Goal: Task Accomplishment & Management: Complete application form

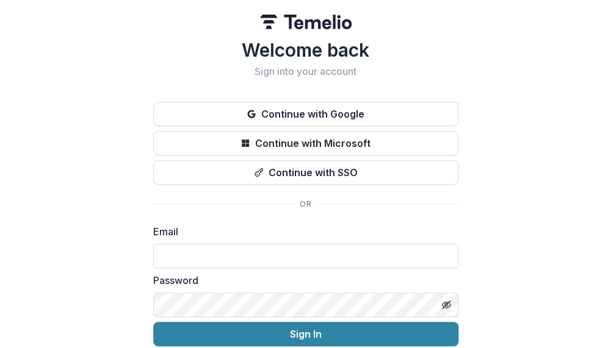
type input "**********"
click at [303, 331] on button "Sign In" at bounding box center [305, 334] width 305 height 24
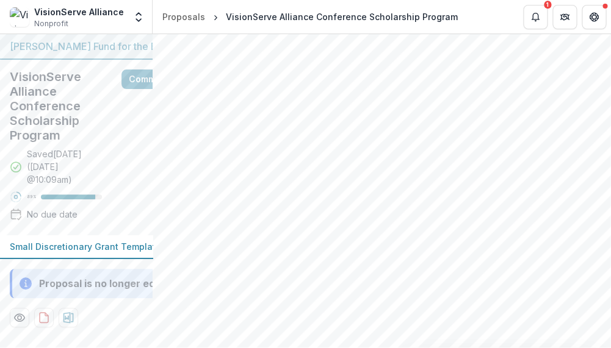
click at [0, 0] on button "Toggle Menu" at bounding box center [0, 0] width 0 height 0
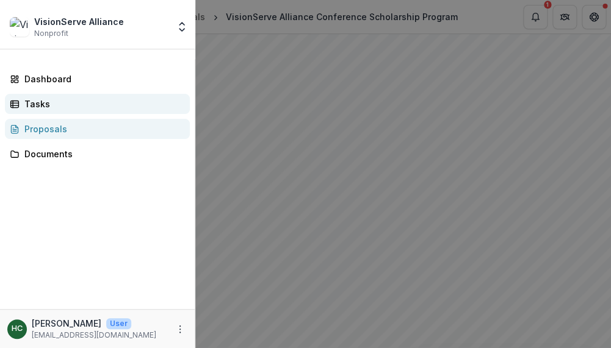
click at [38, 102] on div "Tasks" at bounding box center [102, 104] width 156 height 13
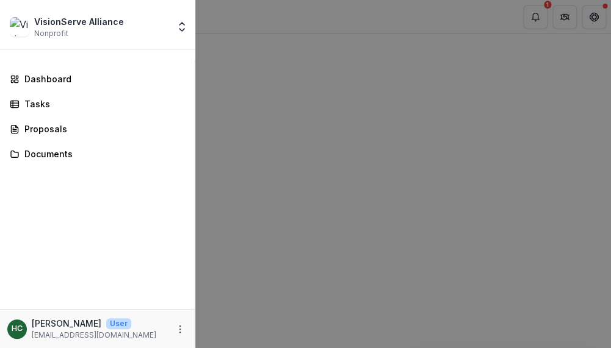
click at [292, 239] on div "VisionServe Alliance Nonprofit Team Settings Settings Dashboard Tasks Proposals…" at bounding box center [305, 174] width 611 height 348
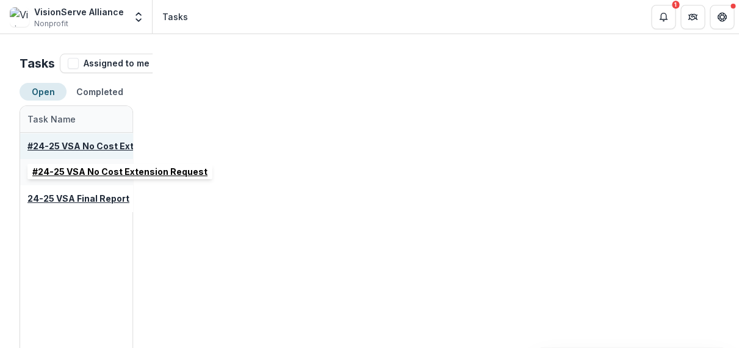
scroll to position [1, 0]
click at [110, 145] on u "#24-25 VSA No Cost Extension Request" at bounding box center [114, 145] width 175 height 10
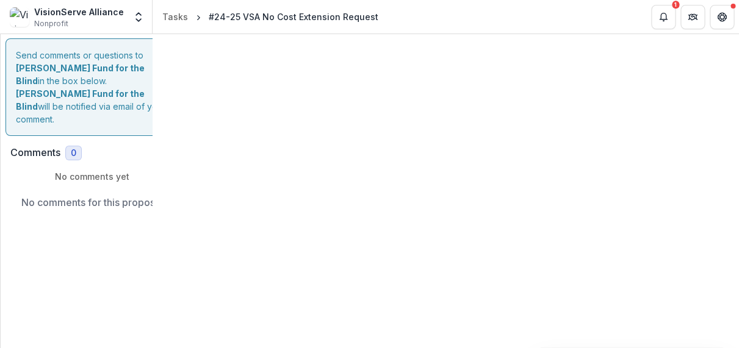
type input "********"
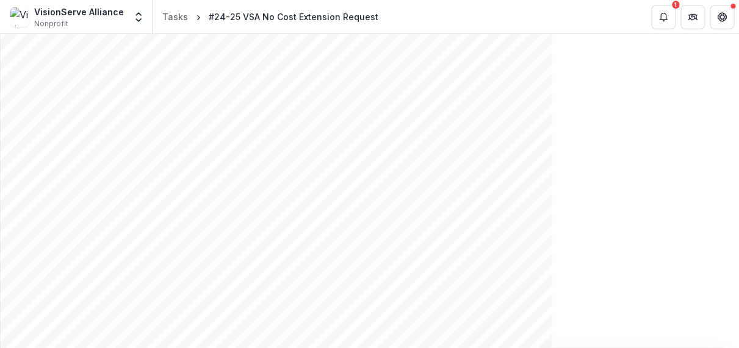
scroll to position [194, 0]
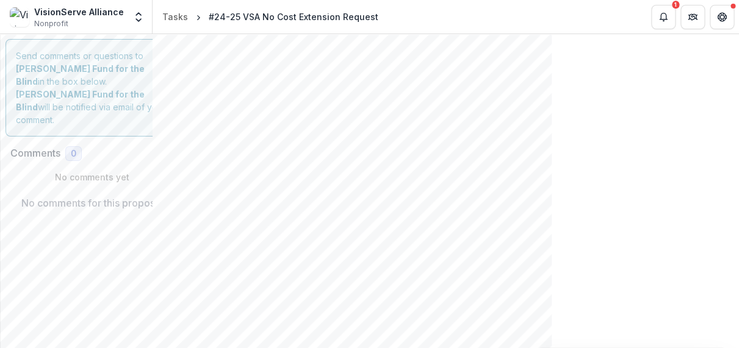
scroll to position [0, 0]
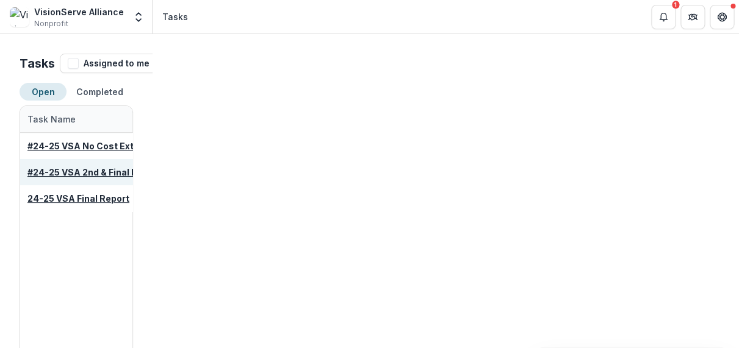
click at [134, 172] on u "#24-25 VSA 2nd & Final Payment Acknowledgement by Grantee" at bounding box center [185, 172] width 317 height 10
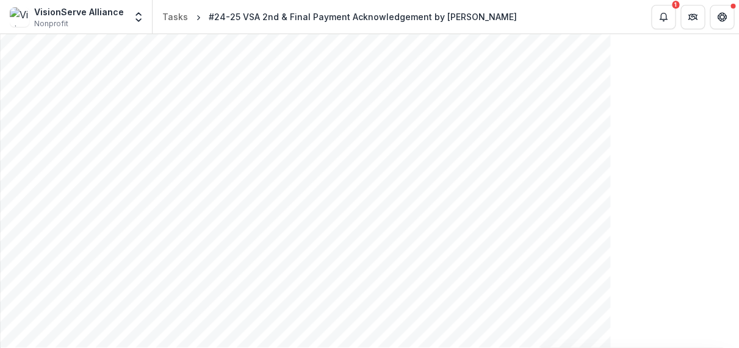
scroll to position [690, 0]
type input "*"
drag, startPoint x: 112, startPoint y: 93, endPoint x: 102, endPoint y: 93, distance: 9.8
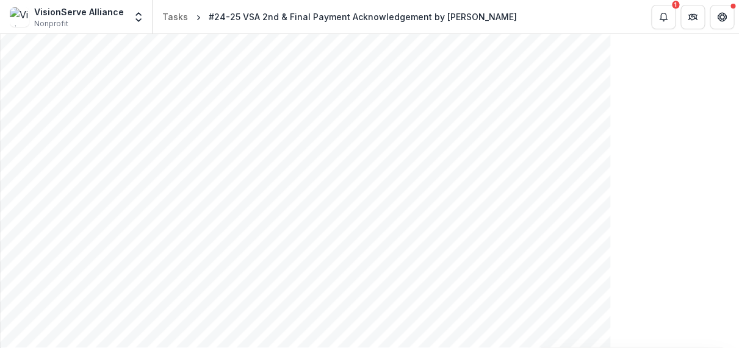
scroll to position [679, 0]
type input "*******"
type input "**********"
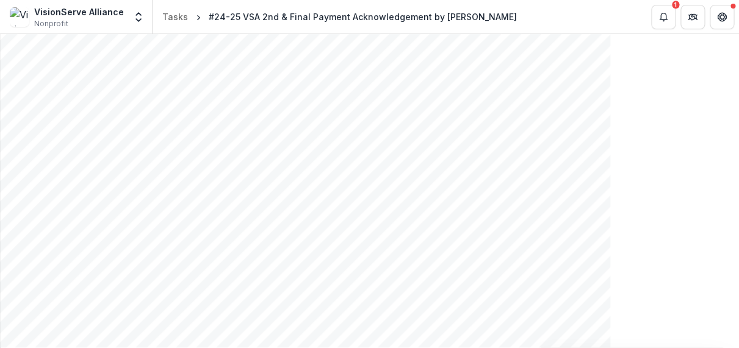
type input "**********"
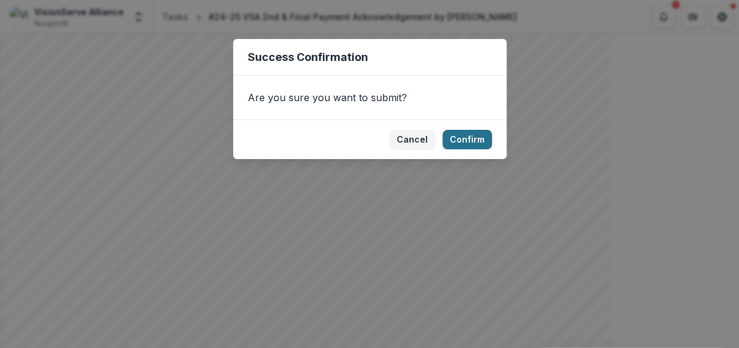
click at [463, 140] on button "Confirm" at bounding box center [466, 140] width 49 height 20
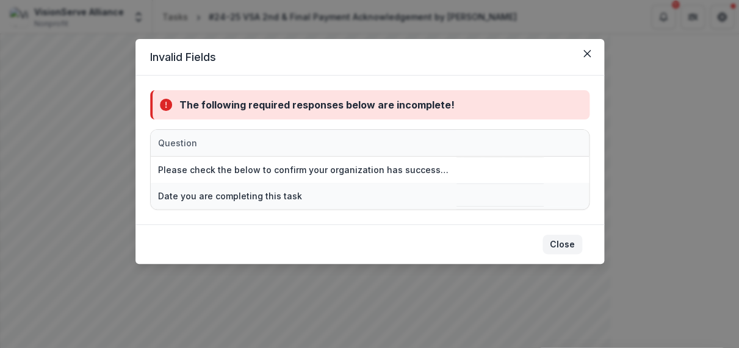
click at [558, 244] on button "Close" at bounding box center [562, 245] width 40 height 20
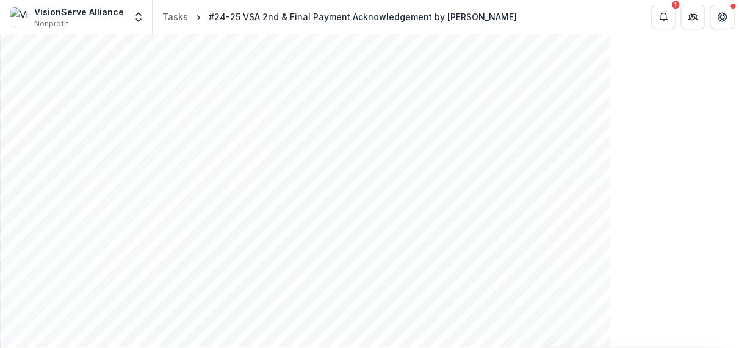
scroll to position [766, 0]
drag, startPoint x: 84, startPoint y: 68, endPoint x: 168, endPoint y: 139, distance: 110.4
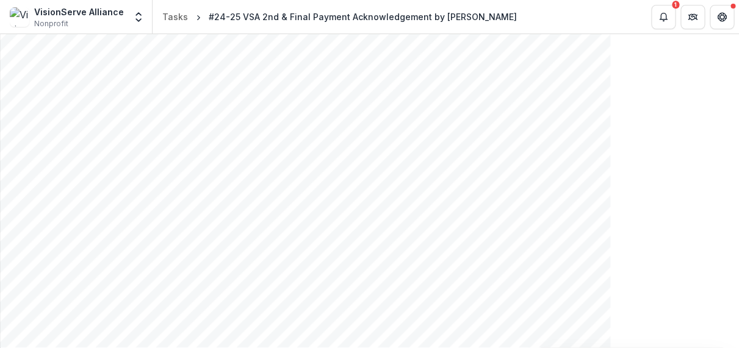
type input "**********"
drag, startPoint x: 525, startPoint y: 281, endPoint x: 515, endPoint y: 280, distance: 9.2
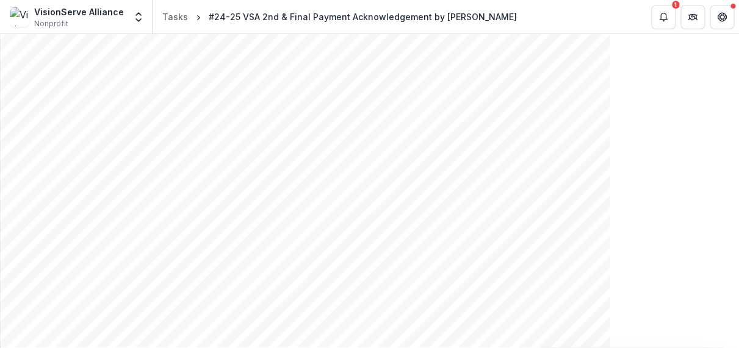
scroll to position [1169, 0]
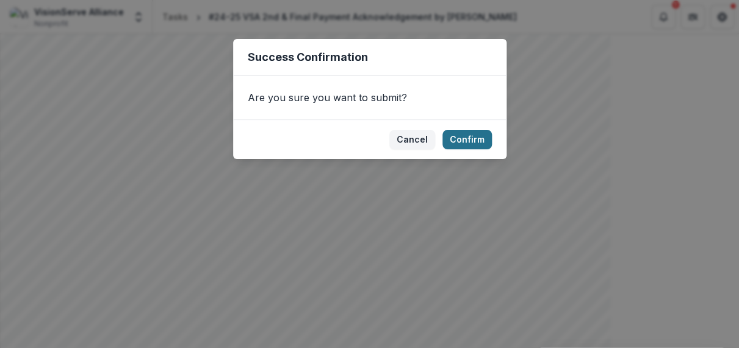
drag, startPoint x: 464, startPoint y: 140, endPoint x: 450, endPoint y: 145, distance: 14.5
click at [464, 140] on button "Confirm" at bounding box center [466, 140] width 49 height 20
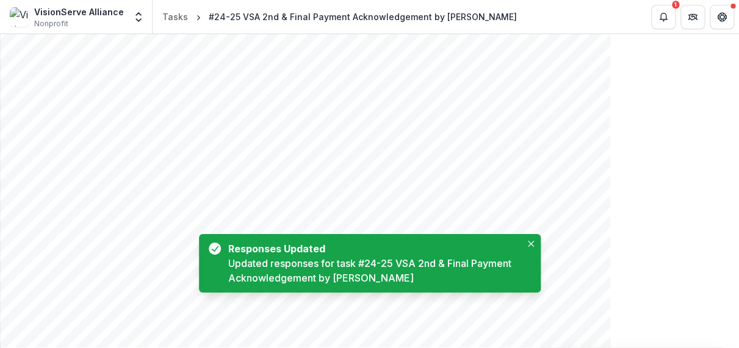
scroll to position [0, 0]
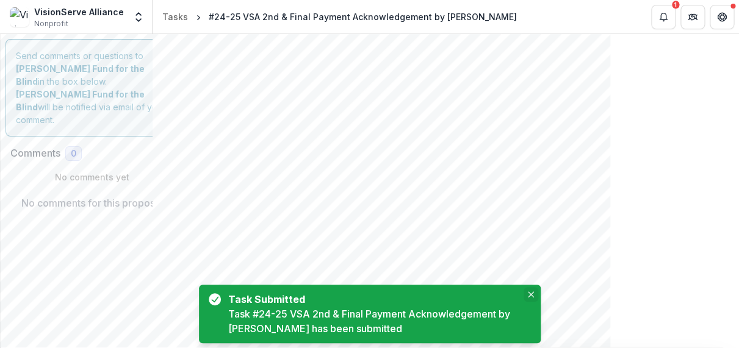
click at [529, 295] on icon "Close" at bounding box center [530, 295] width 6 height 6
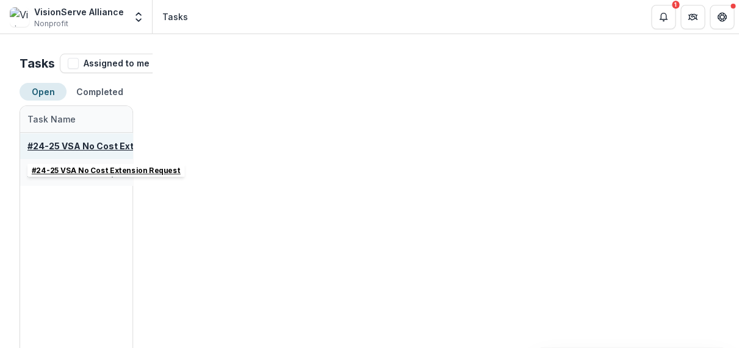
click at [142, 148] on u "#24-25 VSA No Cost Extension Request" at bounding box center [114, 146] width 175 height 10
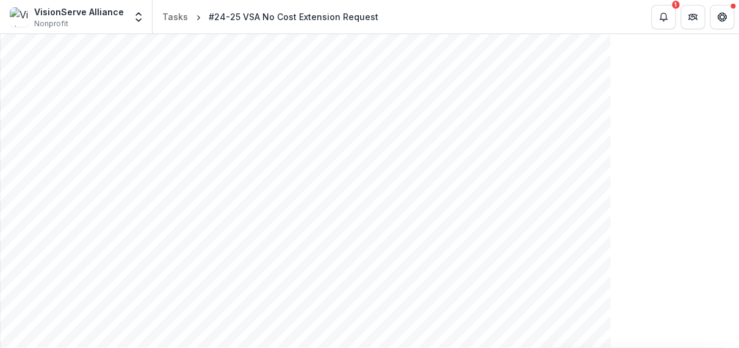
scroll to position [306, 0]
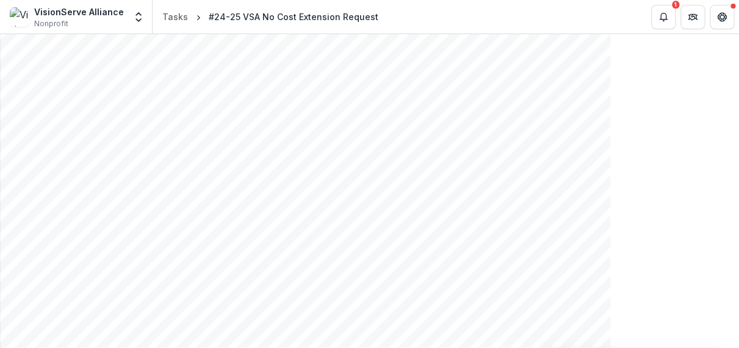
type input "**********"
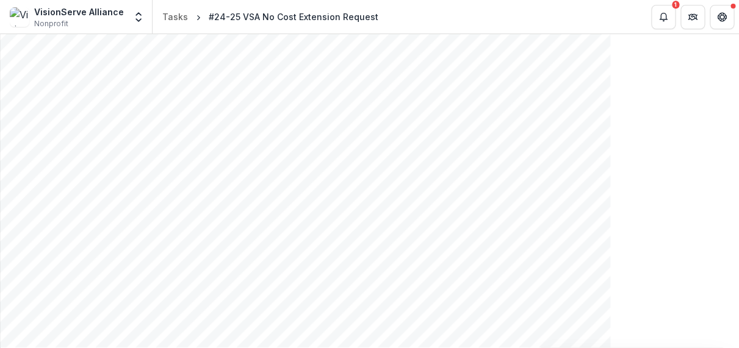
type input "*******"
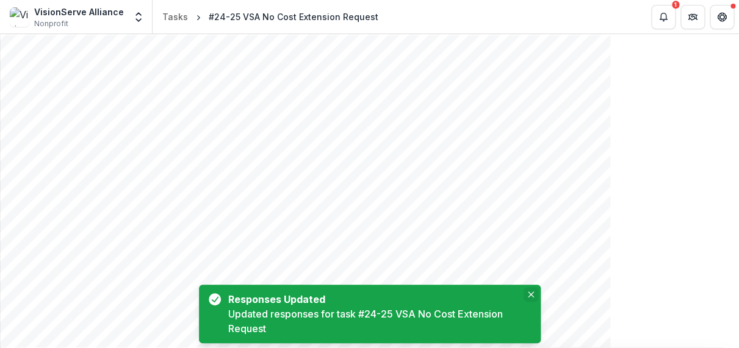
click at [532, 293] on icon "Close" at bounding box center [530, 295] width 6 height 6
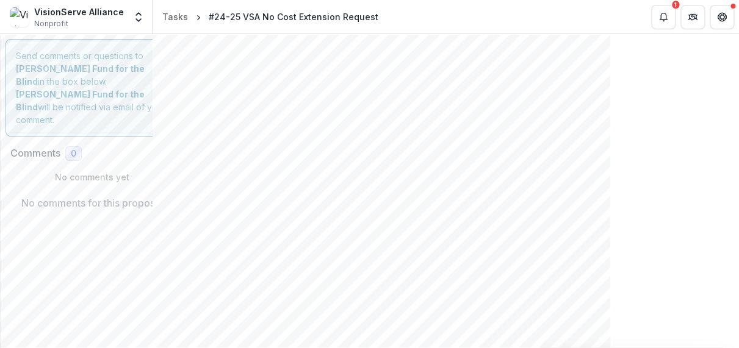
scroll to position [0, 0]
click at [0, 0] on line "Toggle Menu" at bounding box center [0, 0] width 0 height 0
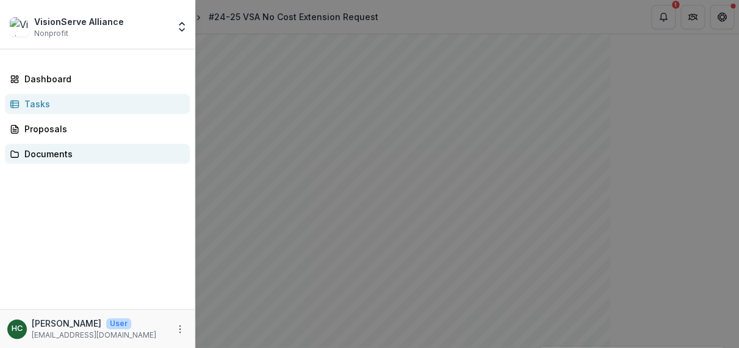
click at [62, 154] on div "Documents" at bounding box center [102, 154] width 156 height 13
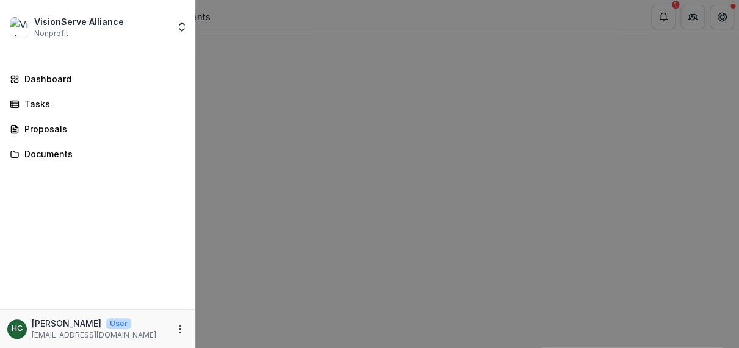
click at [227, 53] on div "VisionServe Alliance Nonprofit Team Settings Settings Dashboard Tasks Proposals…" at bounding box center [369, 174] width 739 height 348
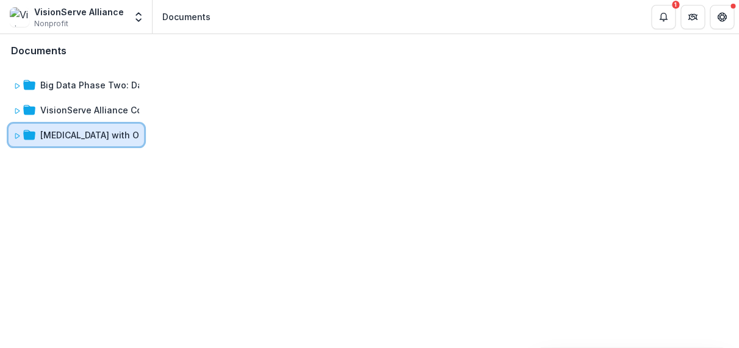
click at [16, 135] on icon at bounding box center [17, 136] width 4 height 5
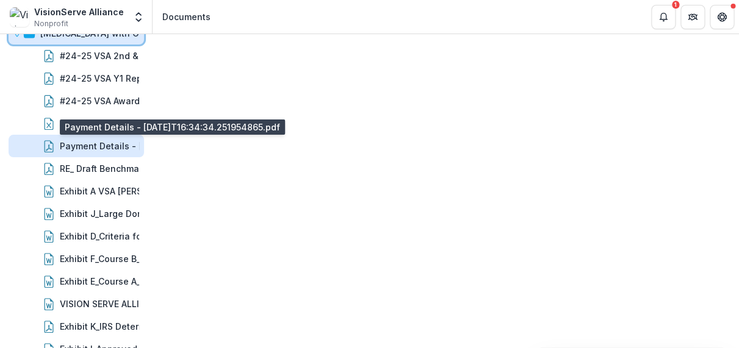
scroll to position [102, 0]
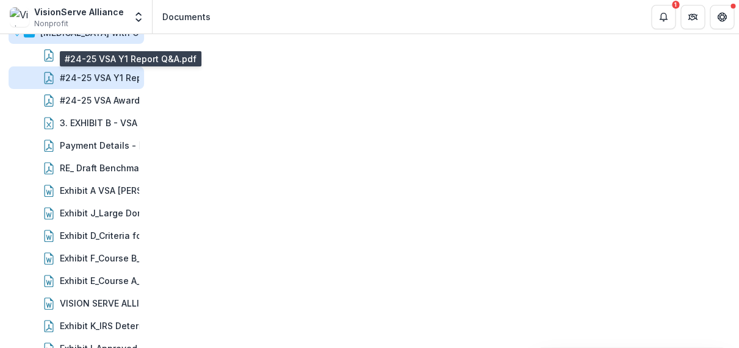
click at [95, 79] on div "#24-25 VSA Y1 Report Q&A.pdf" at bounding box center [126, 77] width 132 height 13
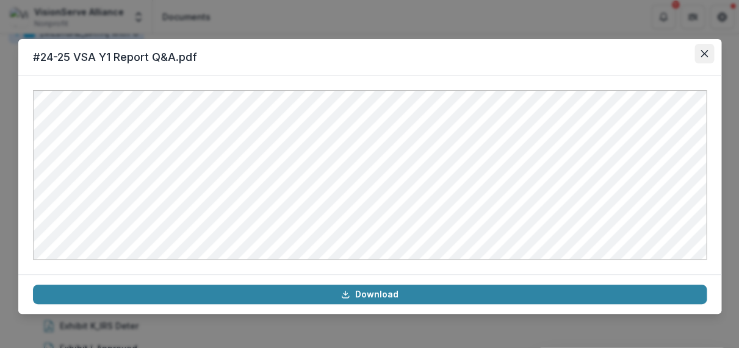
click at [610, 54] on icon "Close" at bounding box center [703, 53] width 7 height 7
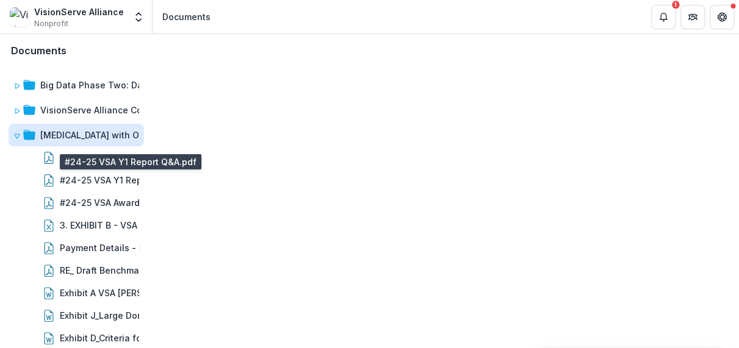
scroll to position [0, 0]
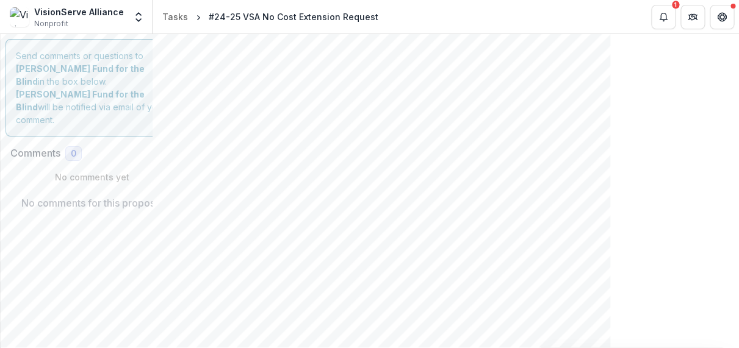
click at [0, 0] on line "Toggle Menu" at bounding box center [0, 0] width 0 height 0
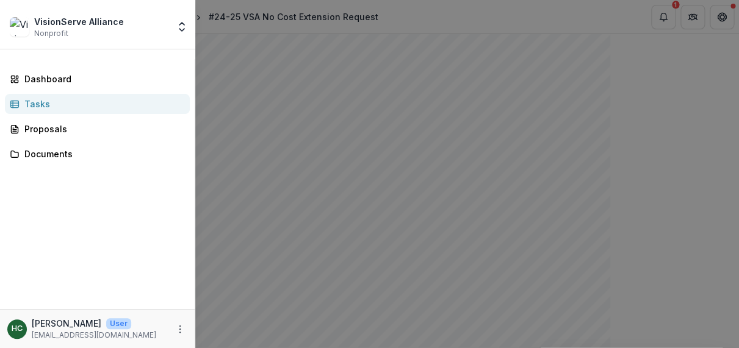
click at [253, 24] on div "VisionServe Alliance Nonprofit Team Settings Settings Dashboard Tasks Proposals…" at bounding box center [369, 174] width 739 height 348
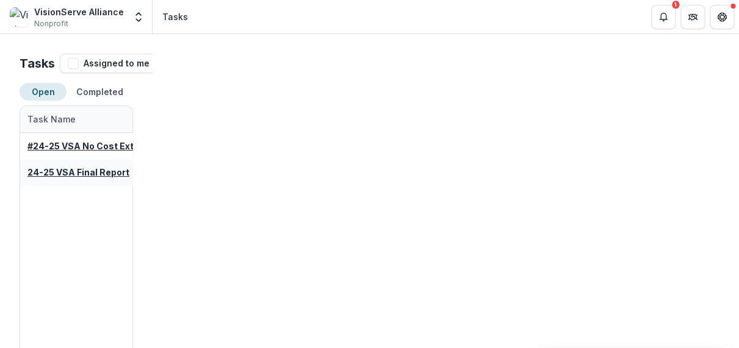
click at [0, 0] on line "Toggle Menu" at bounding box center [0, 0] width 0 height 0
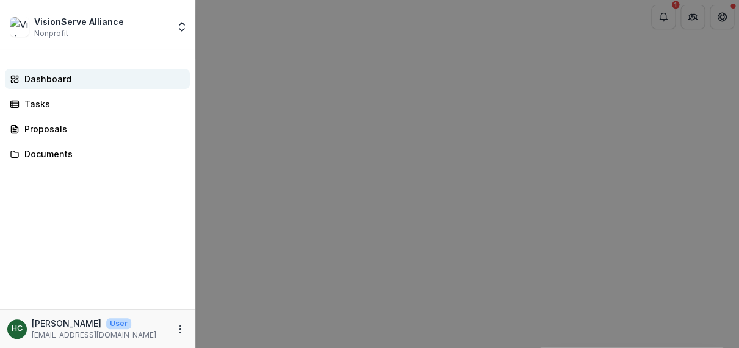
click at [43, 83] on div "Dashboard" at bounding box center [102, 79] width 156 height 13
click at [243, 75] on div "VisionServe Alliance Nonprofit Team Settings Settings Dashboard Tasks Proposals…" at bounding box center [369, 174] width 739 height 348
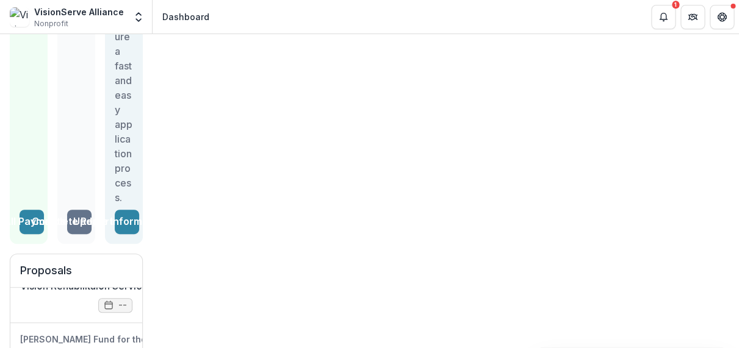
scroll to position [443, 0]
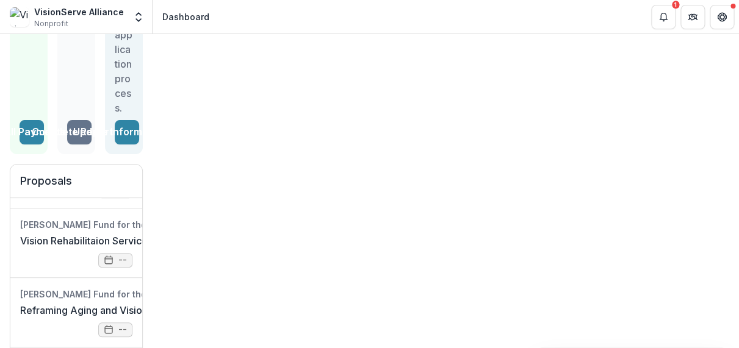
scroll to position [195, 0]
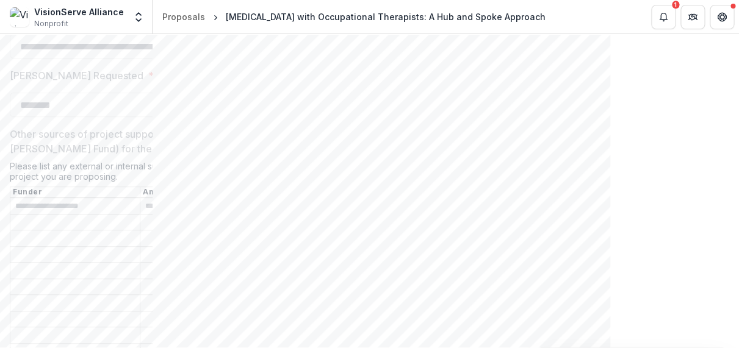
scroll to position [2525, 0]
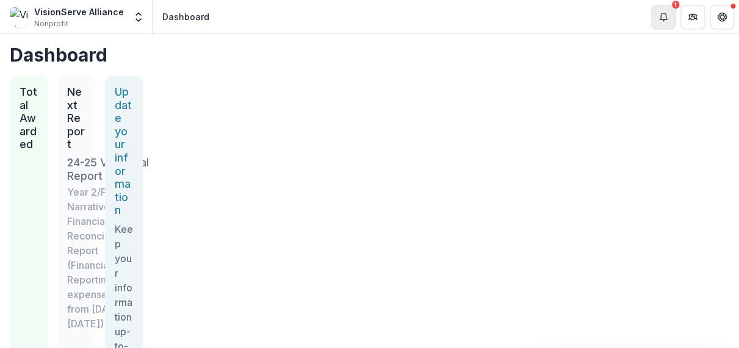
click at [610, 22] on button "Notifications" at bounding box center [663, 17] width 24 height 24
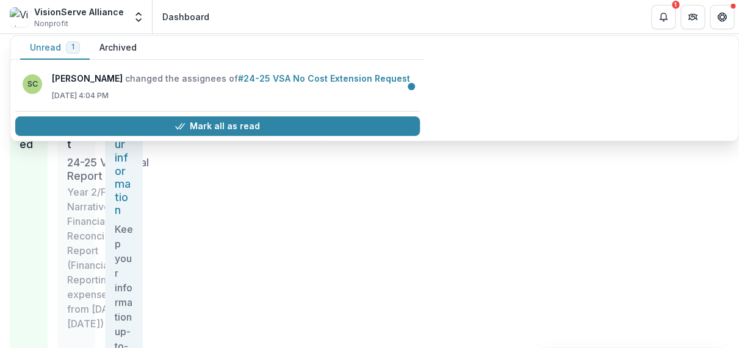
click at [121, 48] on button "Archived" at bounding box center [118, 48] width 57 height 24
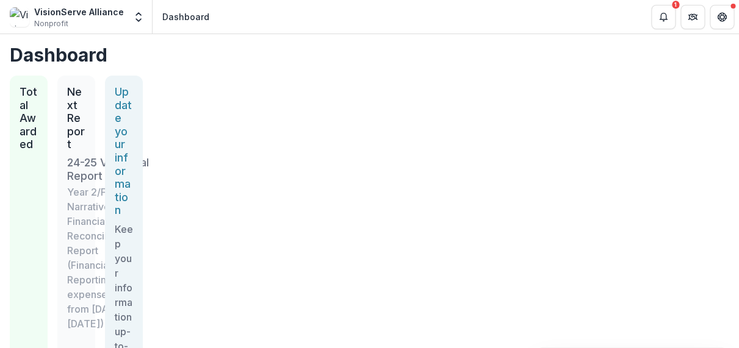
click at [0, 0] on line "Toggle Menu" at bounding box center [0, 0] width 0 height 0
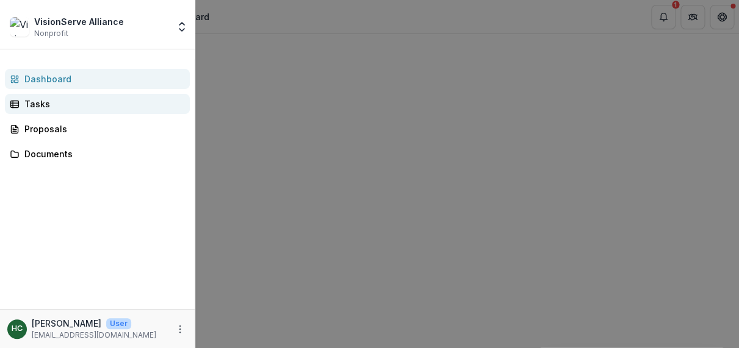
click at [42, 102] on div "Tasks" at bounding box center [102, 104] width 156 height 13
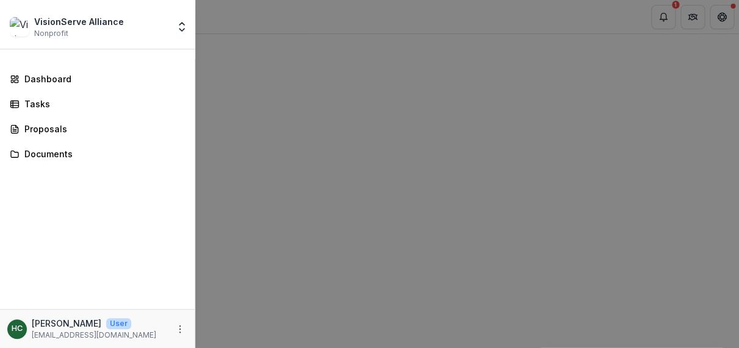
click at [339, 60] on div "VisionServe Alliance Nonprofit Team Settings Settings Dashboard Tasks Proposals…" at bounding box center [369, 174] width 739 height 348
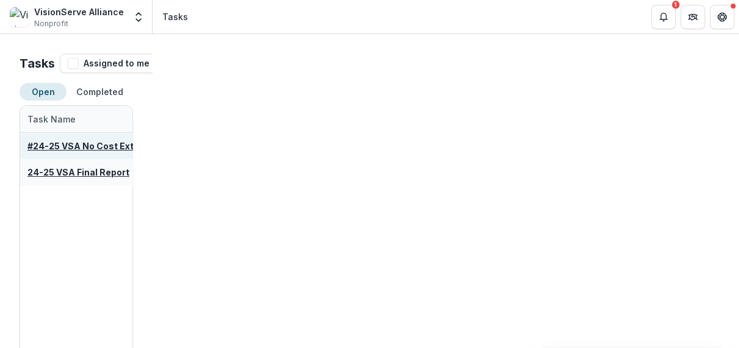
click at [121, 145] on u "#24-25 VSA No Cost Extension Request" at bounding box center [114, 146] width 175 height 10
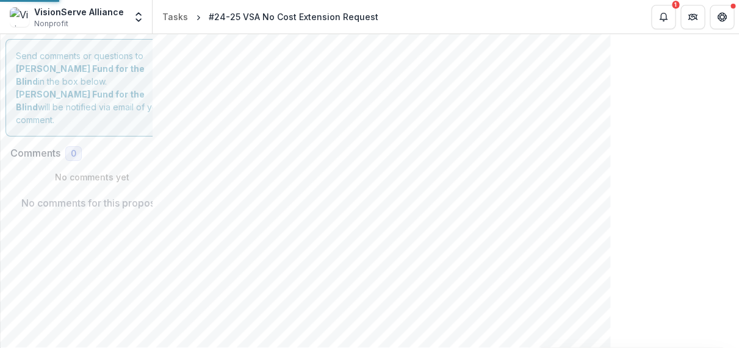
type input "********"
type input "*******"
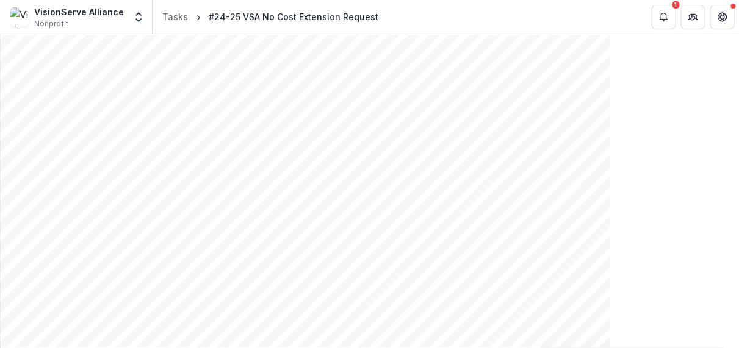
scroll to position [553, 0]
click at [0, 0] on button "Toggle Menu" at bounding box center [0, 0] width 0 height 0
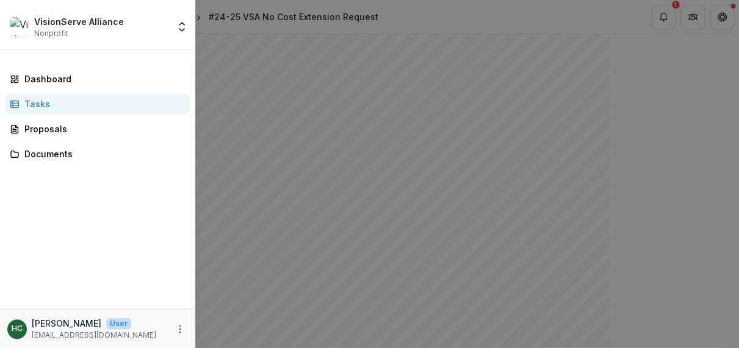
click at [321, 243] on div "VisionServe Alliance Nonprofit Team Settings Settings Dashboard Tasks Proposals…" at bounding box center [369, 174] width 739 height 348
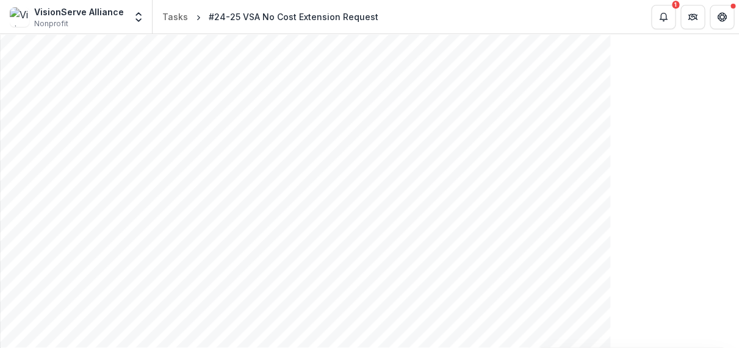
scroll to position [1188, 0]
click at [0, 0] on line "Toggle Menu" at bounding box center [0, 0] width 0 height 0
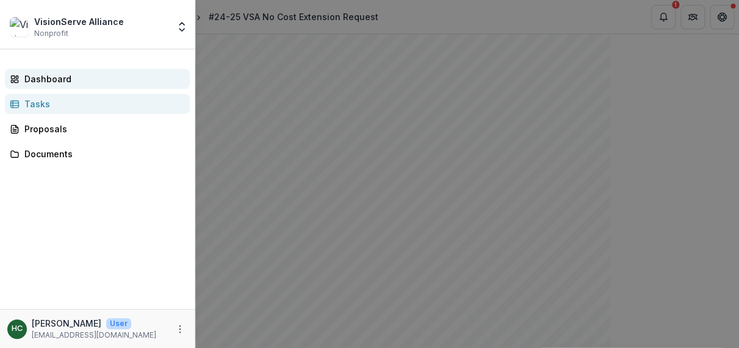
click at [53, 82] on div "Dashboard" at bounding box center [102, 79] width 156 height 13
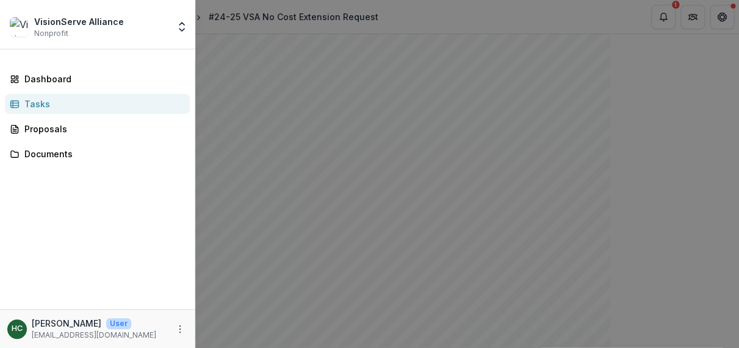
scroll to position [792, 0]
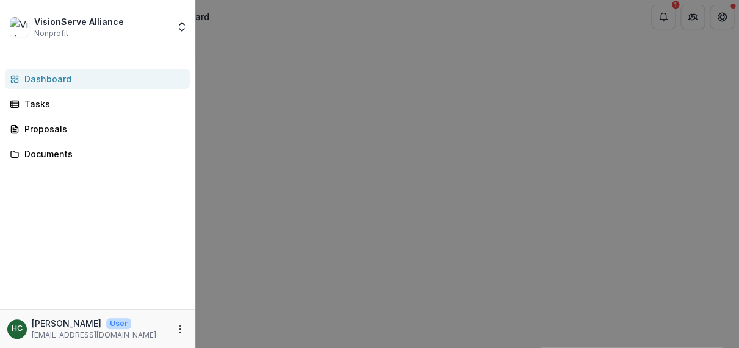
click at [364, 162] on div "VisionServe Alliance Nonprofit Team Settings Settings Dashboard Tasks Proposals…" at bounding box center [369, 174] width 739 height 348
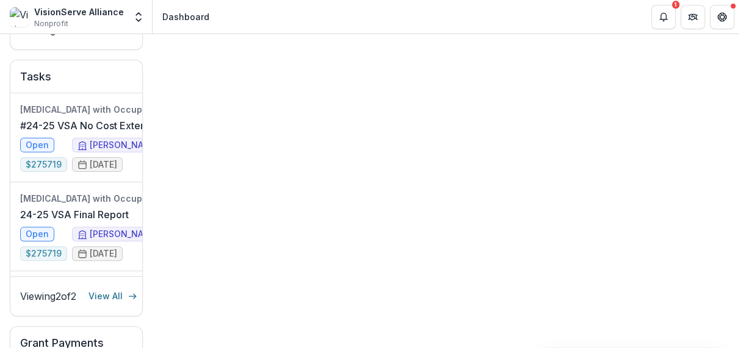
scroll to position [964, 0]
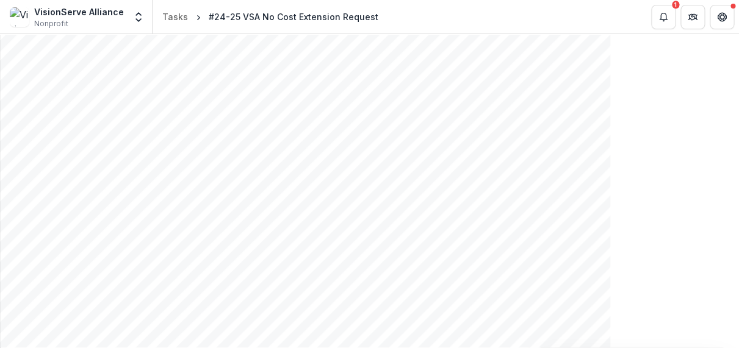
scroll to position [893, 0]
drag, startPoint x: 135, startPoint y: 198, endPoint x: 155, endPoint y: 201, distance: 19.7
type input "**********"
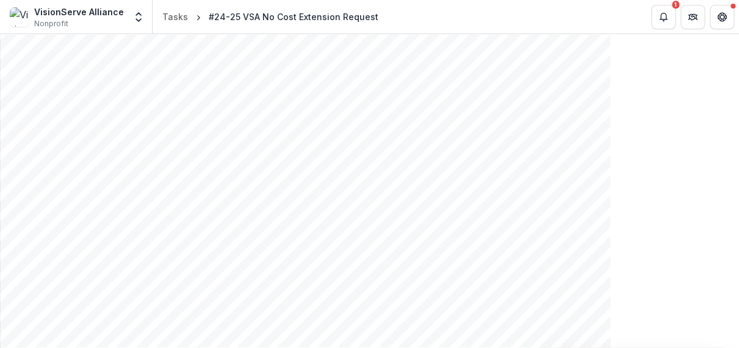
type input "**********"
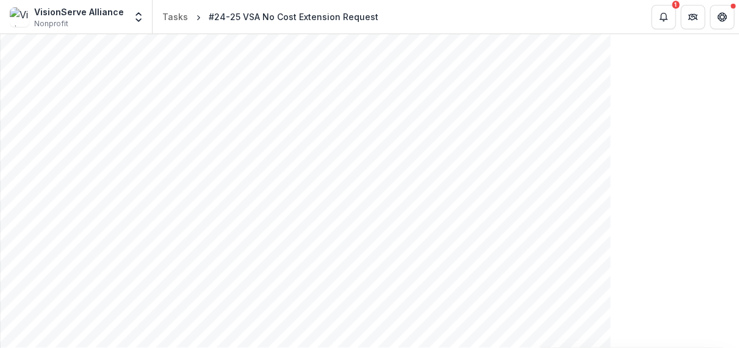
scroll to position [1002, 0]
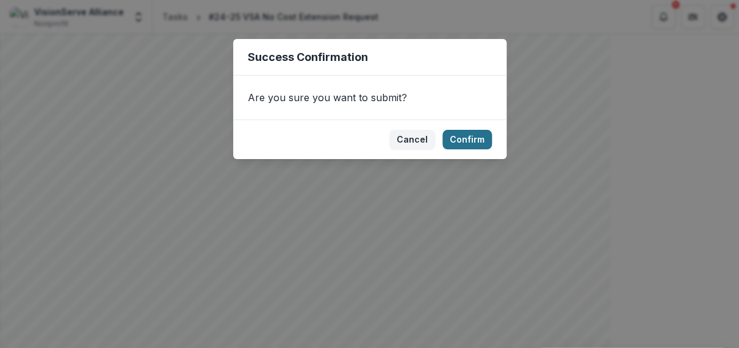
click at [471, 145] on button "Confirm" at bounding box center [466, 140] width 49 height 20
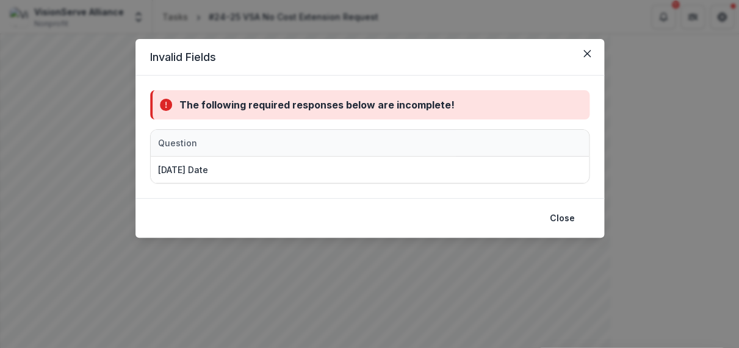
drag, startPoint x: 564, startPoint y: 218, endPoint x: 184, endPoint y: 218, distance: 379.4
click at [564, 218] on button "Close" at bounding box center [562, 219] width 40 height 20
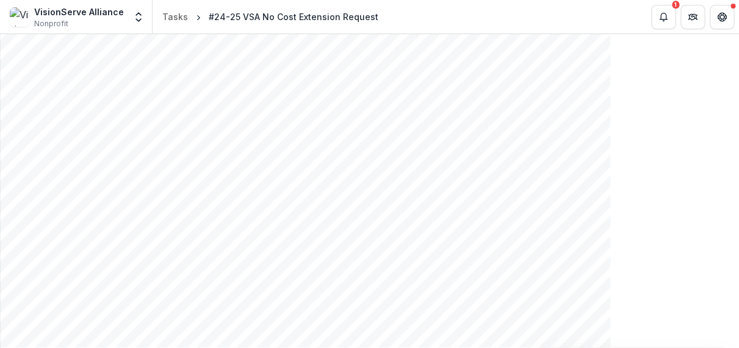
scroll to position [1156, 0]
type input "**********"
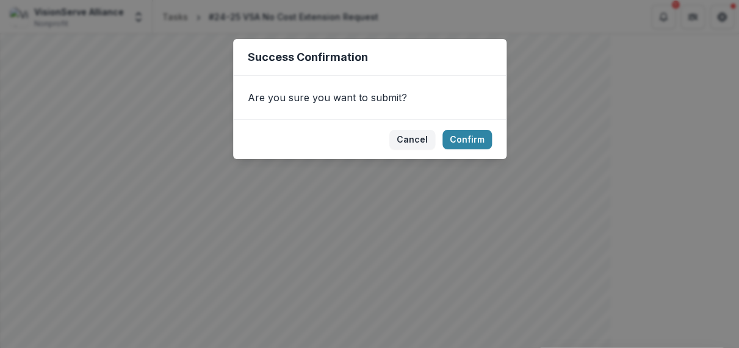
drag, startPoint x: 473, startPoint y: 137, endPoint x: 305, endPoint y: 163, distance: 169.7
click at [473, 137] on button "Confirm" at bounding box center [466, 140] width 49 height 20
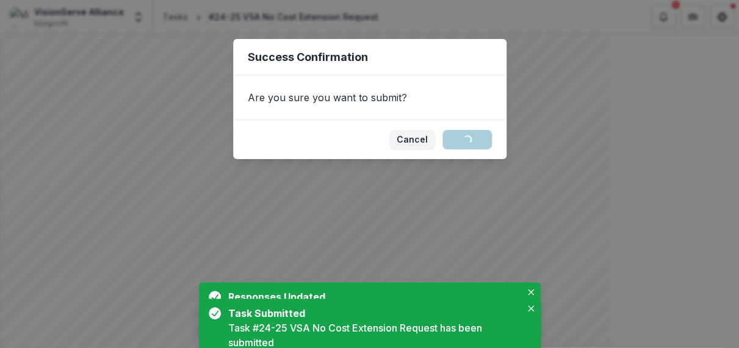
scroll to position [0, 0]
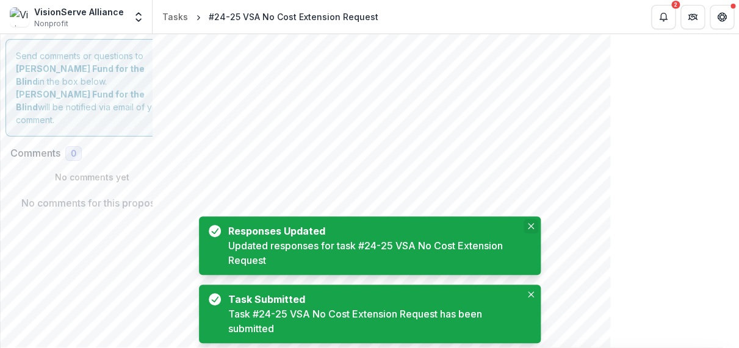
click at [532, 225] on icon "Close" at bounding box center [531, 226] width 6 height 6
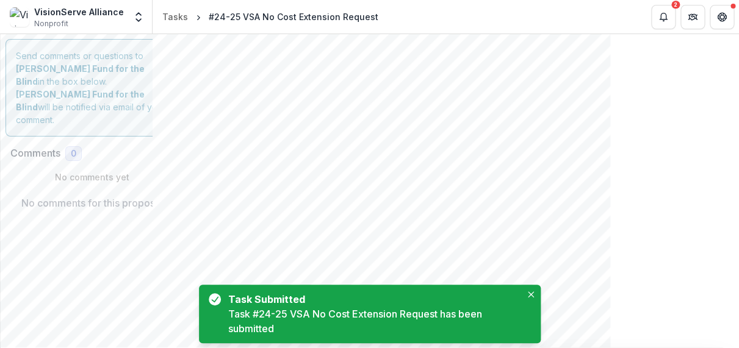
drag, startPoint x: 533, startPoint y: 296, endPoint x: 378, endPoint y: 211, distance: 176.6
click at [531, 295] on icon "Close" at bounding box center [531, 295] width 6 height 6
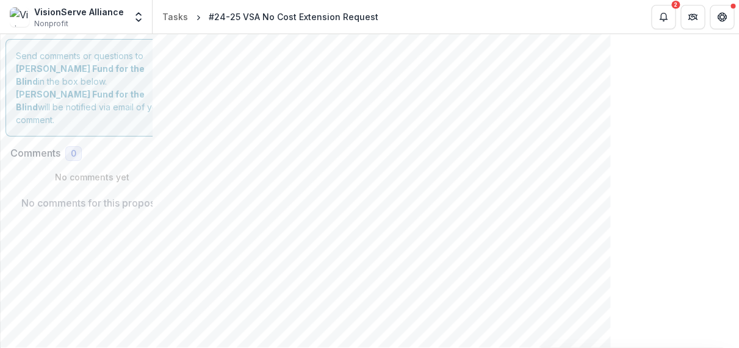
click at [0, 0] on button "Toggle Menu" at bounding box center [0, 0] width 0 height 0
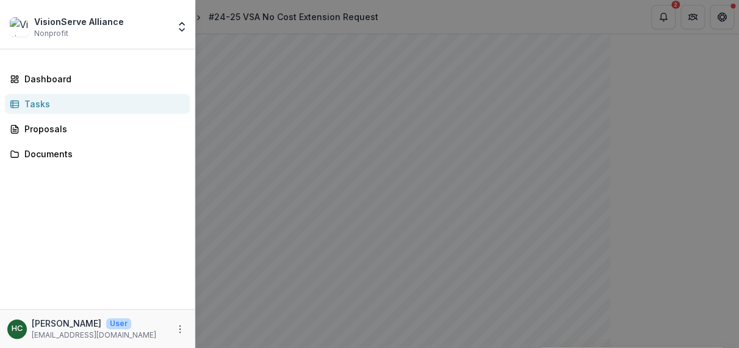
drag, startPoint x: 276, startPoint y: 18, endPoint x: 185, endPoint y: 40, distance: 93.5
click at [276, 18] on div "VisionServe Alliance Nonprofit Team Settings Settings Dashboard Tasks Proposals…" at bounding box center [369, 174] width 739 height 348
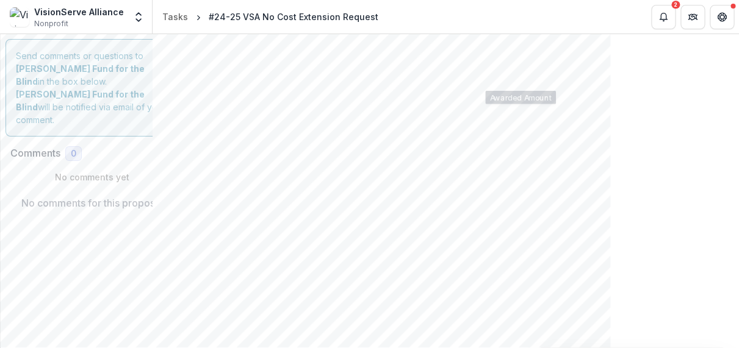
scroll to position [1, 0]
click at [0, 0] on button "Toggle Menu" at bounding box center [0, 0] width 0 height 0
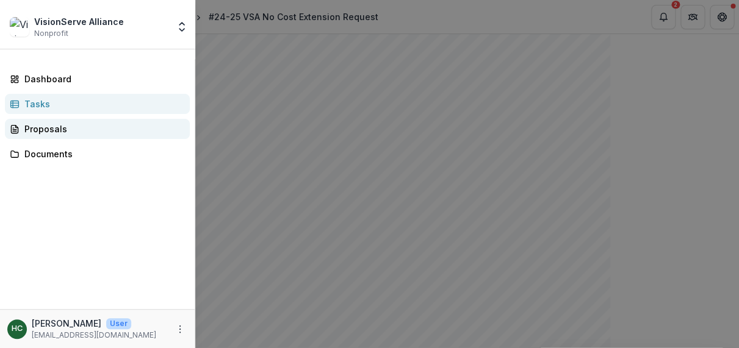
drag, startPoint x: 36, startPoint y: 103, endPoint x: 170, endPoint y: 120, distance: 135.3
click at [37, 103] on div "Tasks" at bounding box center [102, 104] width 156 height 13
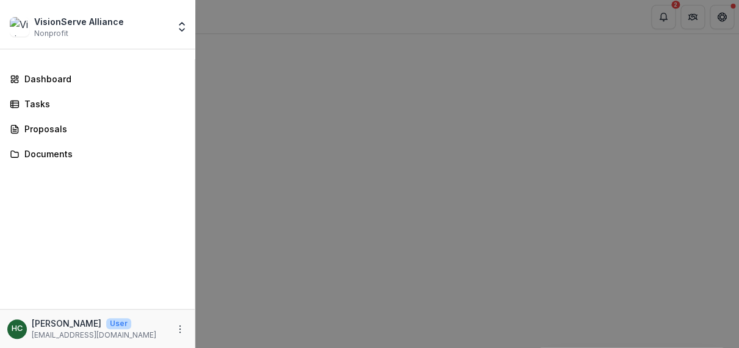
click at [494, 194] on div "VisionServe Alliance Nonprofit Team Settings Settings Dashboard Tasks Proposals…" at bounding box center [369, 174] width 739 height 348
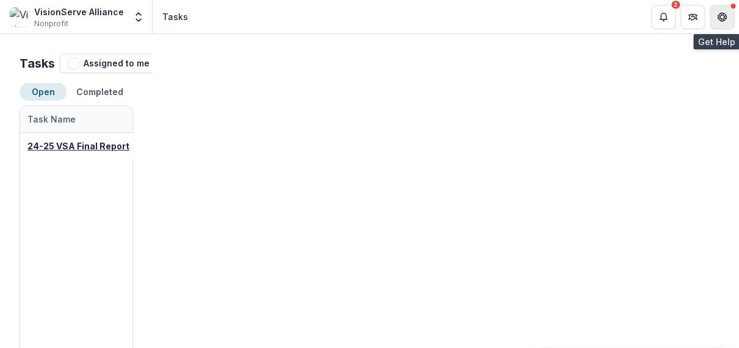
click at [610, 21] on icon "Get Help" at bounding box center [721, 20] width 3 height 2
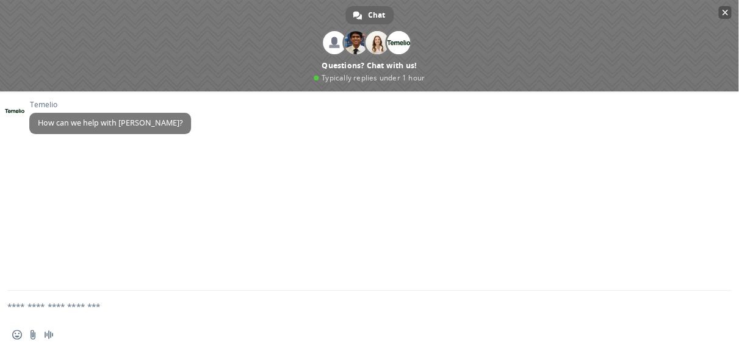
click at [610, 12] on span "Close chat" at bounding box center [725, 13] width 6 height 8
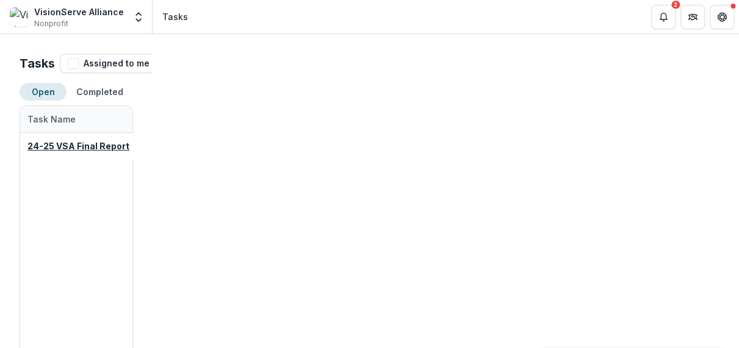
click at [0, 0] on icon "Toggle Menu" at bounding box center [0, 0] width 0 height 0
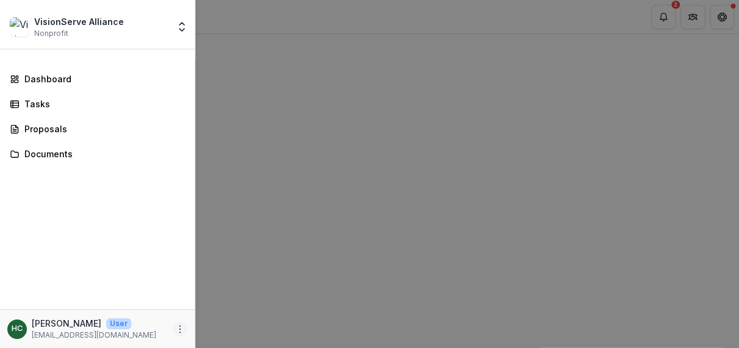
click at [178, 331] on icon "More" at bounding box center [180, 329] width 10 height 10
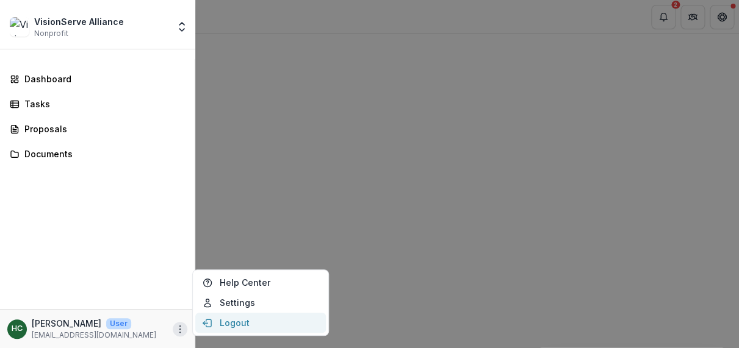
click at [232, 323] on button "Logout" at bounding box center [260, 323] width 131 height 20
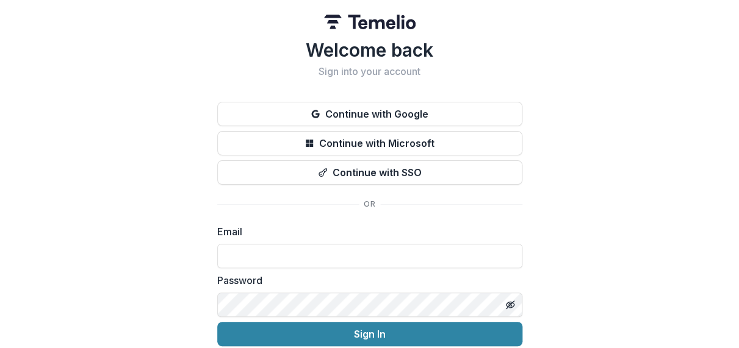
drag, startPoint x: 623, startPoint y: 153, endPoint x: 617, endPoint y: 152, distance: 6.8
click at [610, 152] on div "Welcome back Sign into your account Continue with Google Continue with Microsof…" at bounding box center [369, 199] width 739 height 399
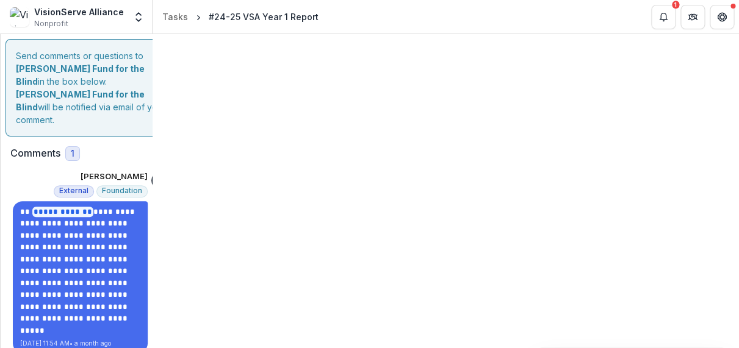
type input "********"
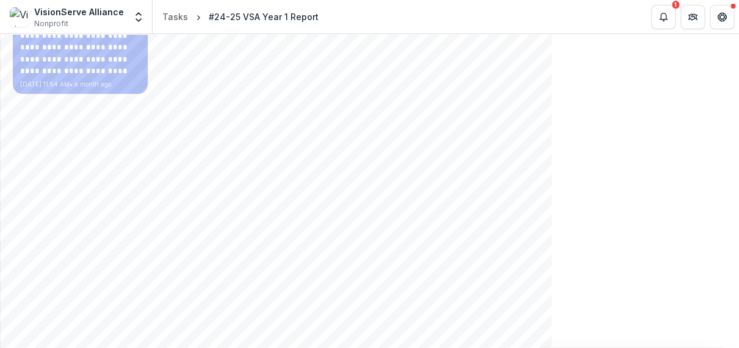
scroll to position [247, 0]
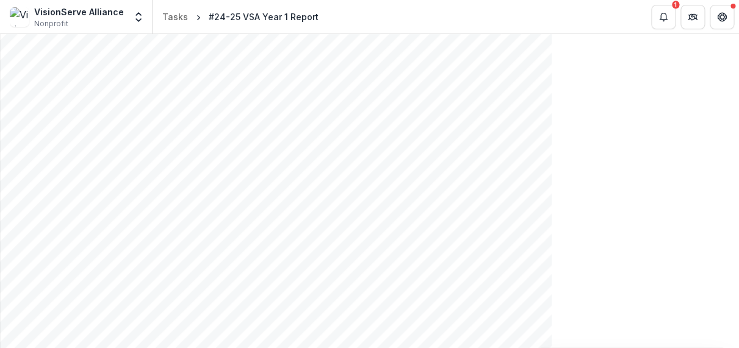
scroll to position [3011, 0]
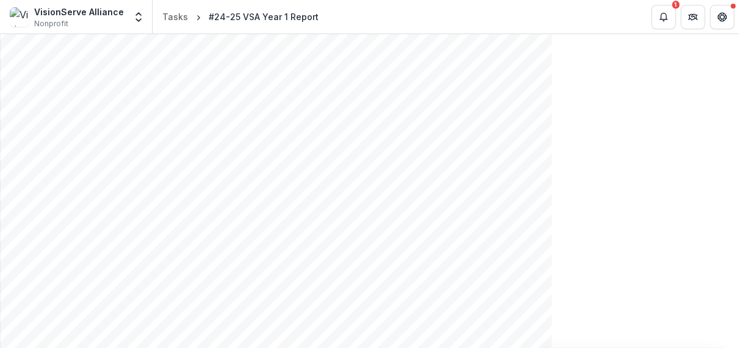
drag, startPoint x: 75, startPoint y: 299, endPoint x: 115, endPoint y: 307, distance: 41.0
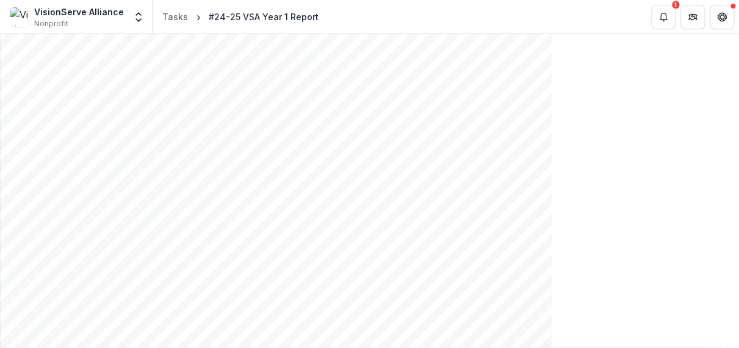
drag, startPoint x: 87, startPoint y: 129, endPoint x: 303, endPoint y: 191, distance: 224.7
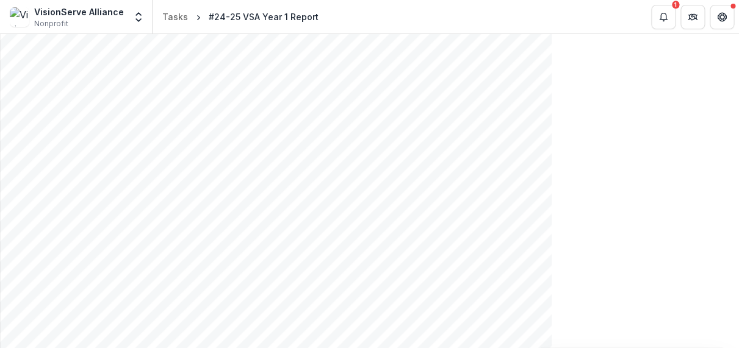
copy div "**********"
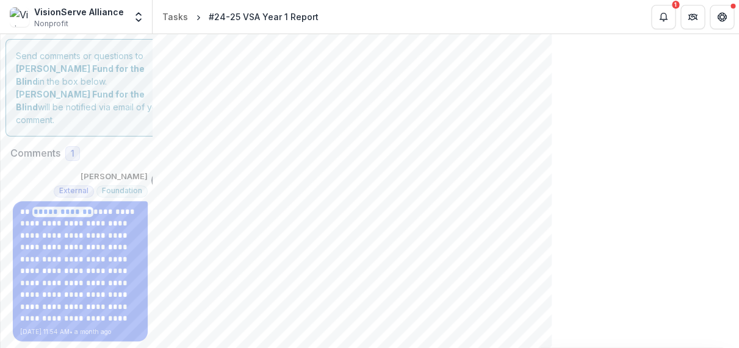
scroll to position [0, 0]
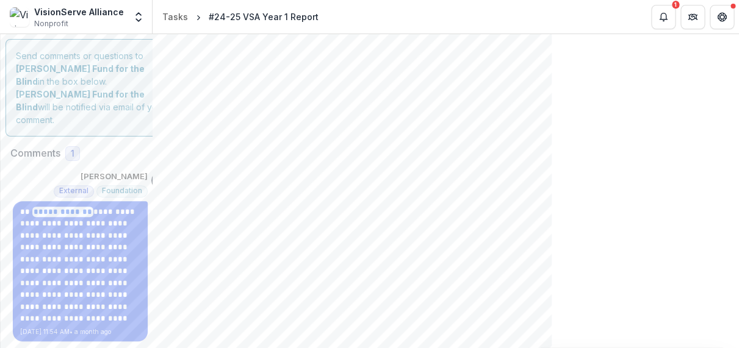
scroll to position [0, 0]
